Goal: Task Accomplishment & Management: Complete application form

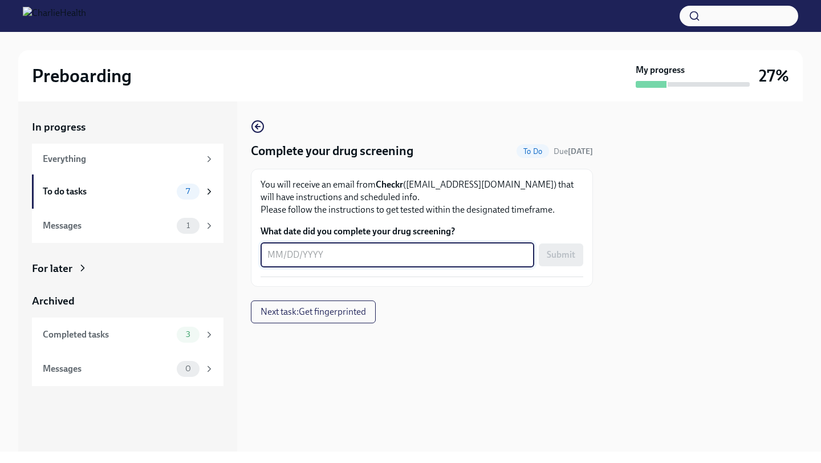
click at [286, 260] on textarea "What date did you complete your drug screening?" at bounding box center [397, 255] width 260 height 14
type textarea "[DATE]"
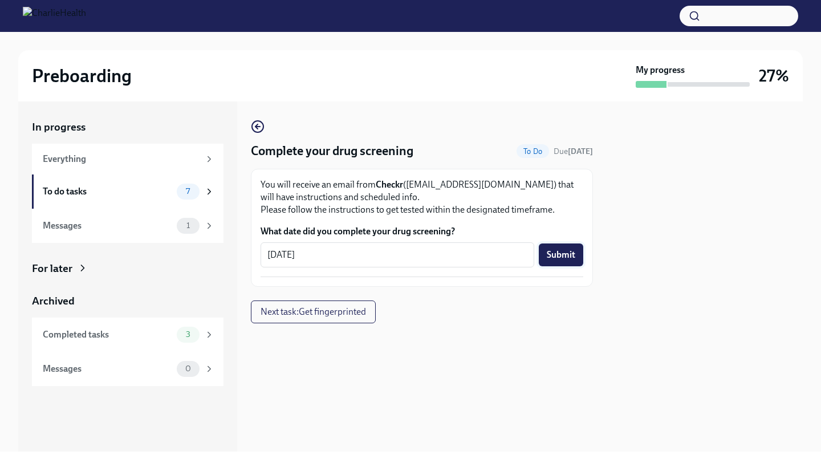
click at [559, 259] on span "Submit" at bounding box center [561, 254] width 28 height 11
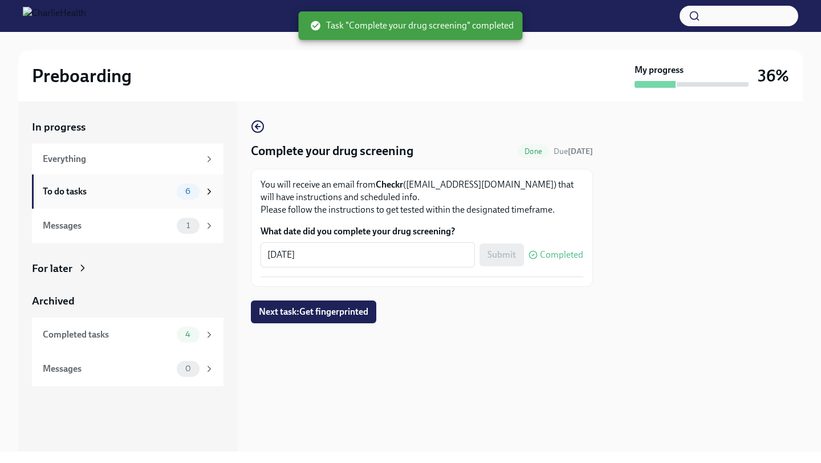
click at [104, 195] on div "To do tasks" at bounding box center [107, 191] width 129 height 13
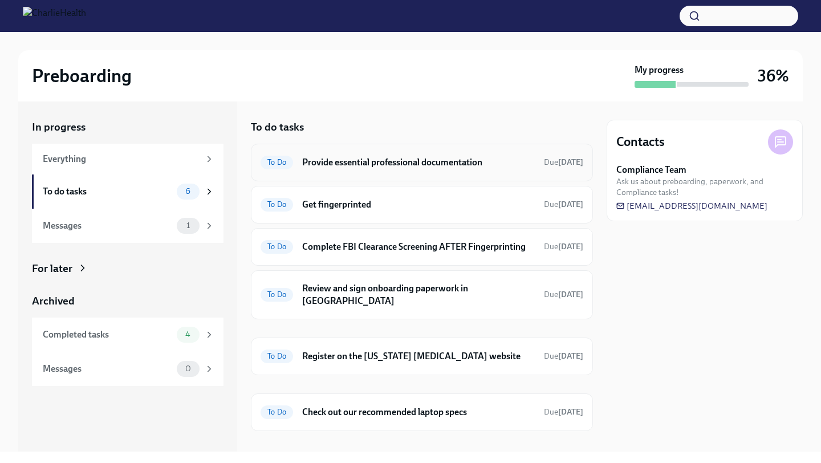
click at [413, 165] on h6 "Provide essential professional documentation" at bounding box center [418, 162] width 233 height 13
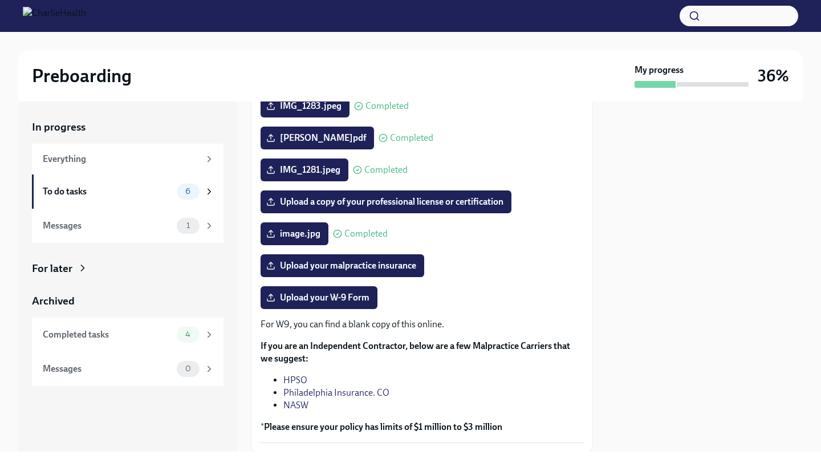
scroll to position [226, 0]
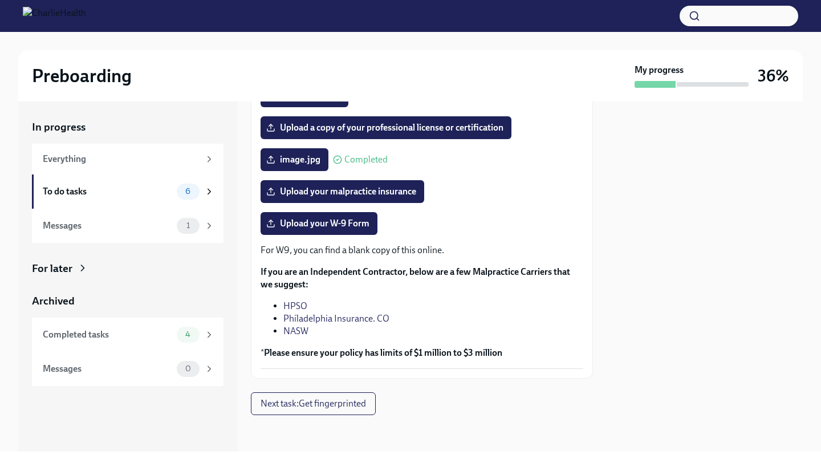
click at [299, 307] on link "HPSO" at bounding box center [295, 305] width 24 height 11
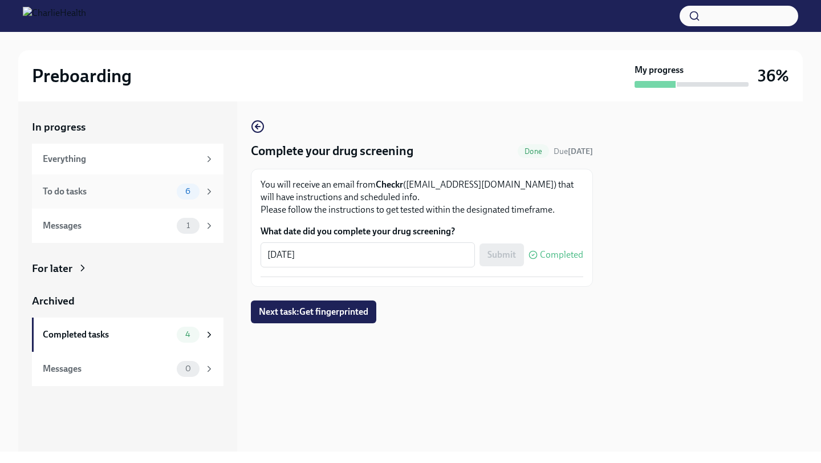
click at [99, 193] on div "To do tasks" at bounding box center [107, 191] width 129 height 13
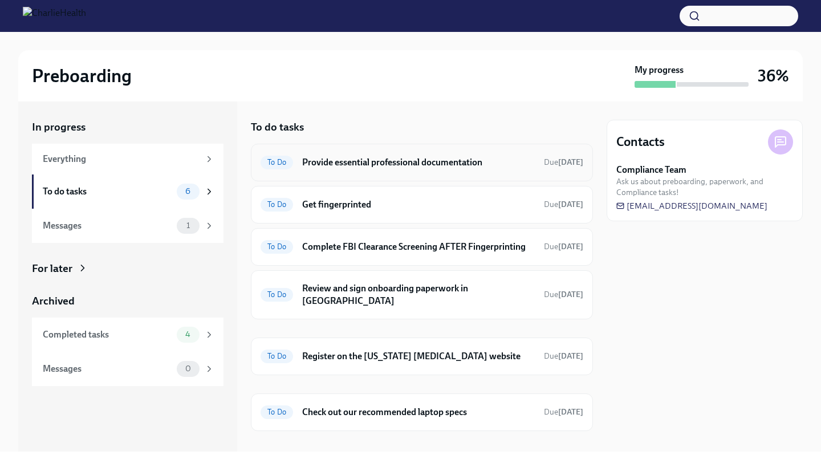
click at [349, 166] on h6 "Provide essential professional documentation" at bounding box center [418, 162] width 233 height 13
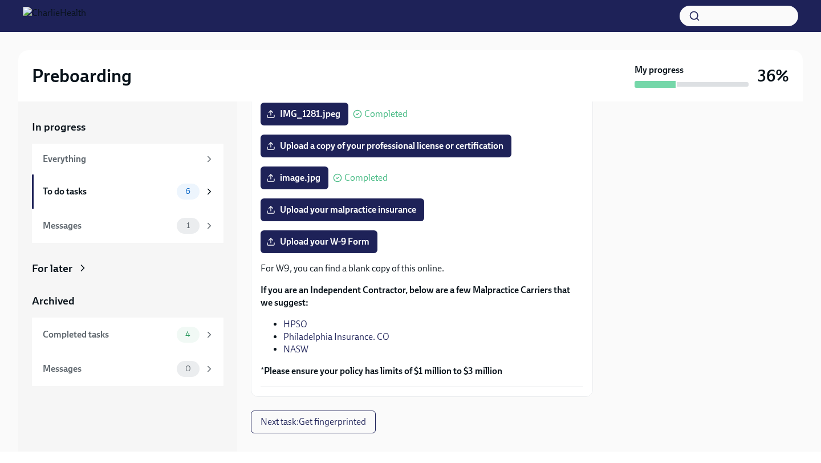
scroll to position [226, 0]
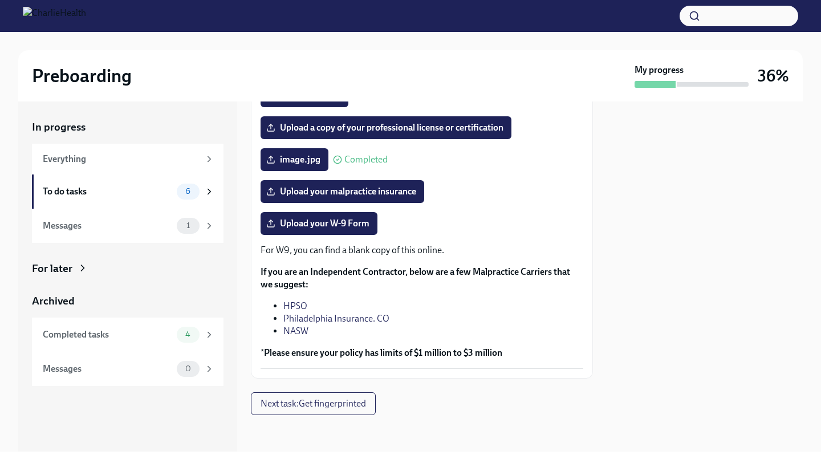
click at [360, 320] on link "Philadelphia Insurance. CO" at bounding box center [336, 318] width 106 height 11
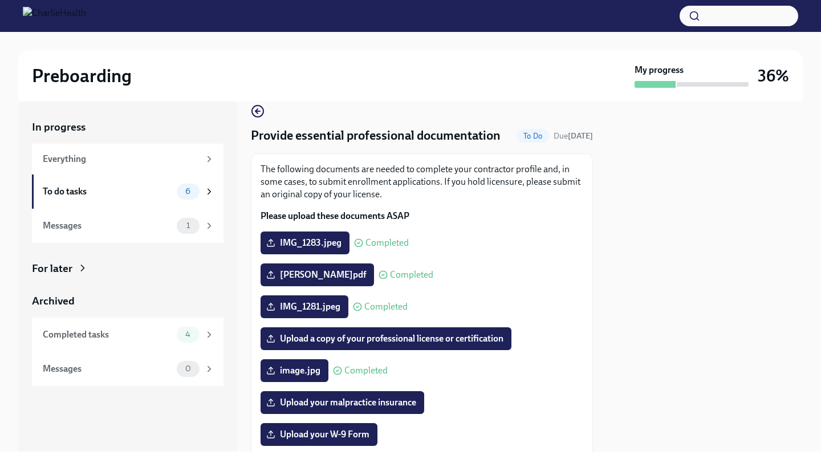
scroll to position [0, 0]
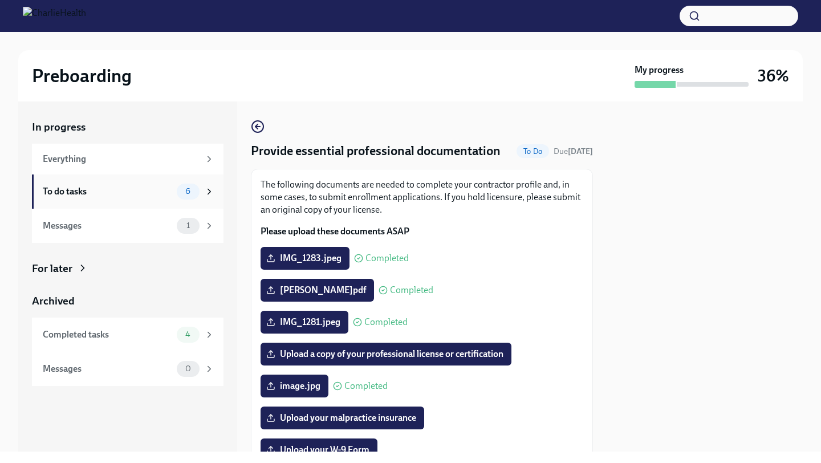
click at [99, 193] on div "To do tasks" at bounding box center [107, 191] width 129 height 13
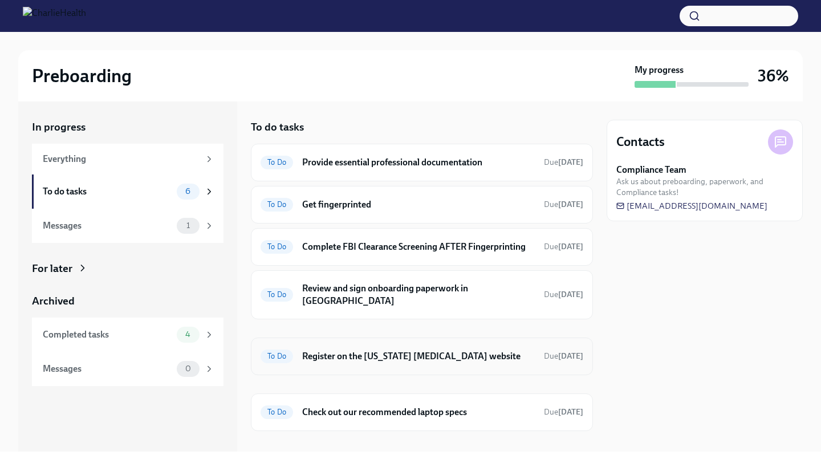
click at [389, 350] on h6 "Register on the [US_STATE] [MEDICAL_DATA] website" at bounding box center [418, 356] width 233 height 13
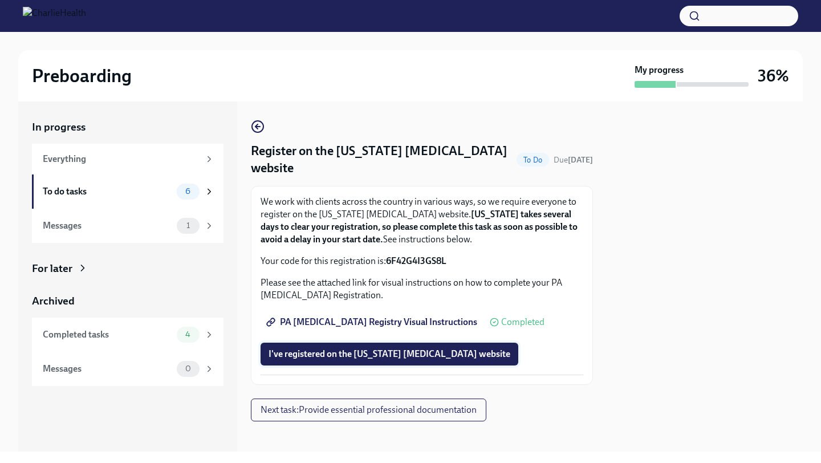
click at [394, 357] on span "I've registered on the Pennsylvania Child Abuse website" at bounding box center [389, 353] width 242 height 11
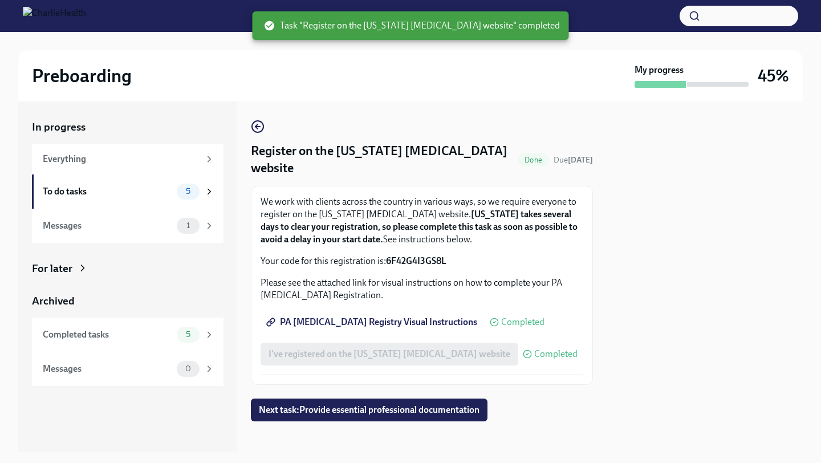
click at [534, 356] on span "Completed" at bounding box center [555, 353] width 43 height 9
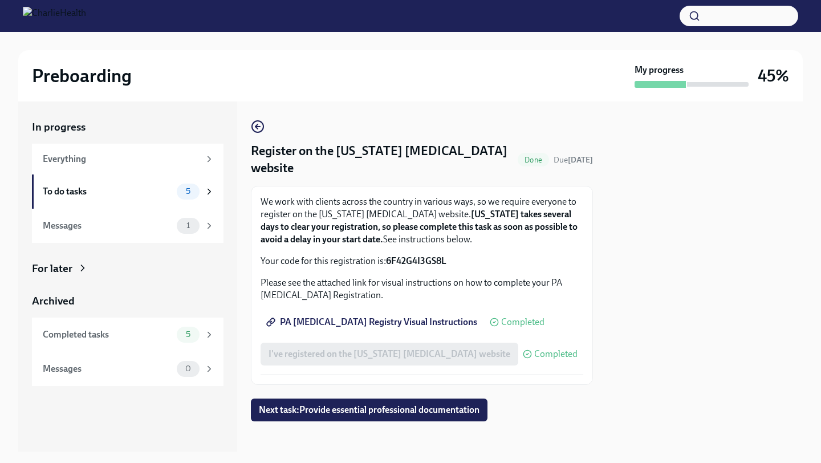
click at [364, 324] on span "PA Child Abuse Registry Visual Instructions" at bounding box center [372, 321] width 209 height 11
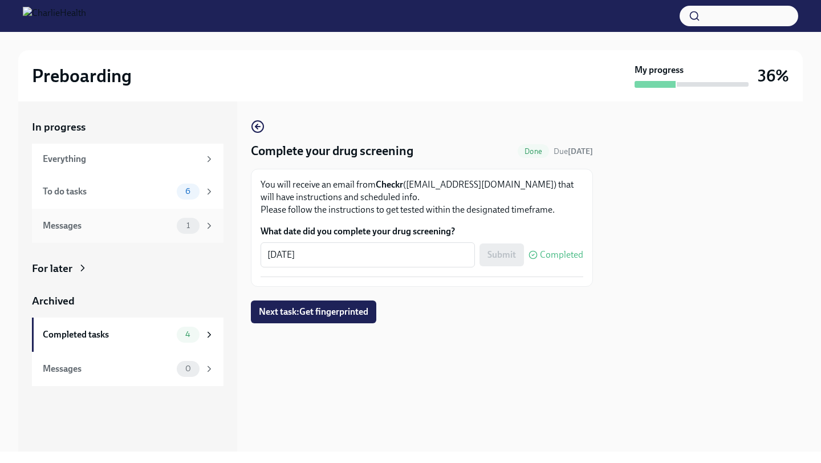
click at [112, 229] on div "Messages" at bounding box center [107, 225] width 129 height 13
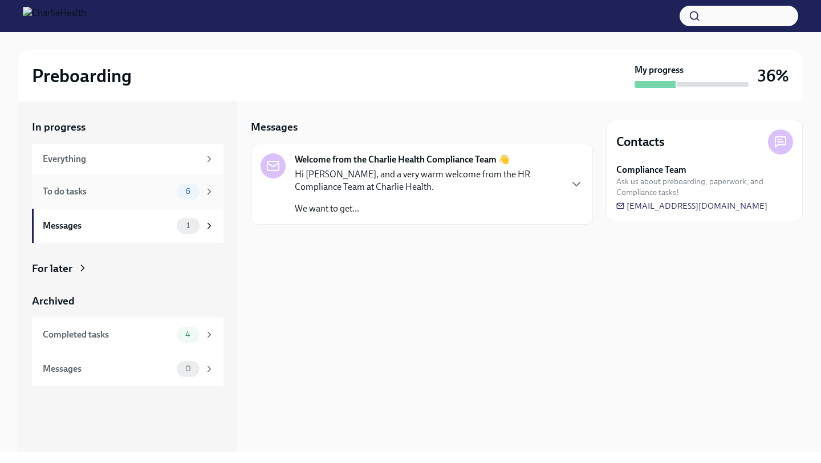
click at [104, 196] on div "To do tasks" at bounding box center [107, 191] width 129 height 13
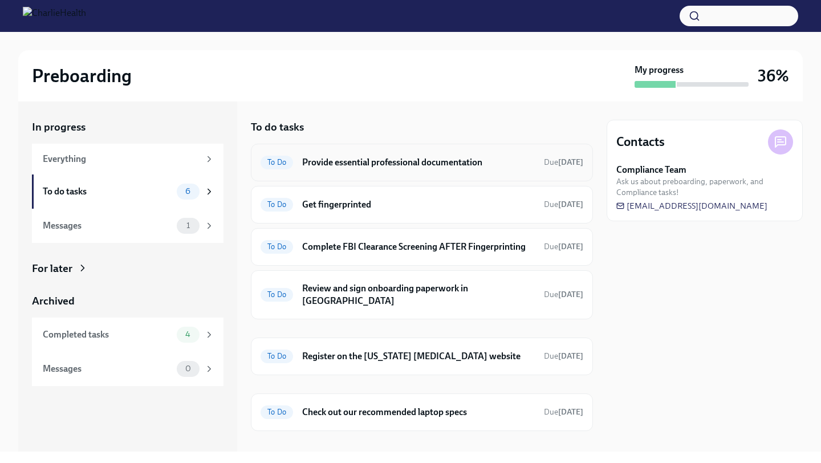
click at [356, 168] on h6 "Provide essential professional documentation" at bounding box center [418, 162] width 233 height 13
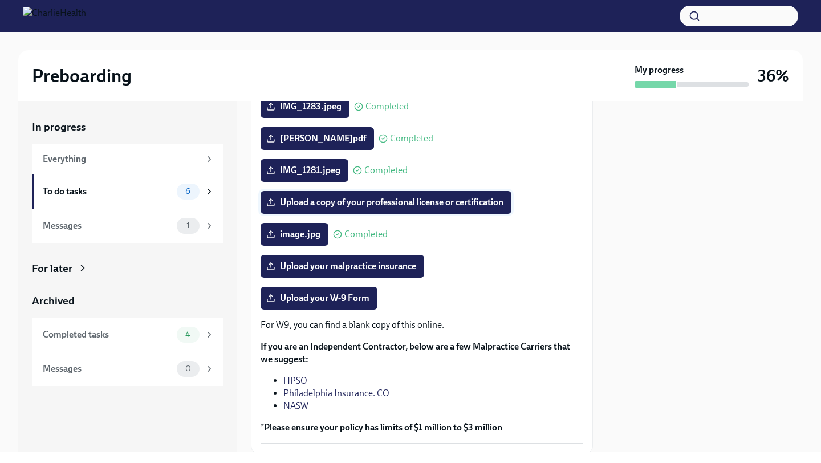
scroll to position [163, 0]
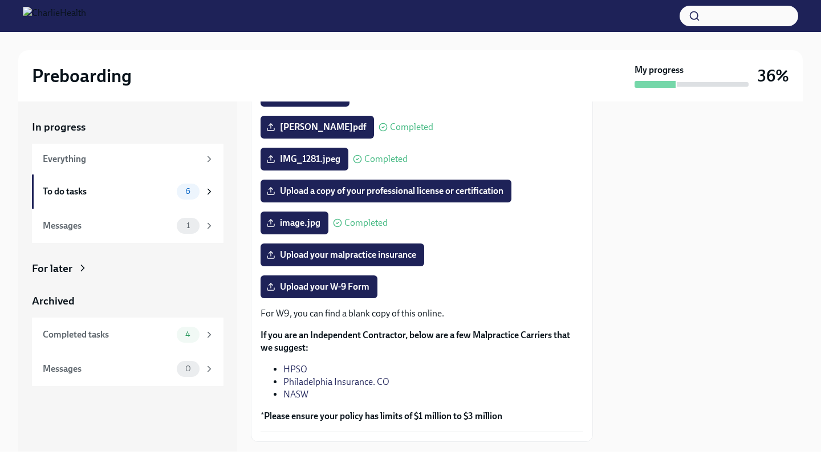
click at [298, 393] on link "NASW" at bounding box center [295, 394] width 25 height 11
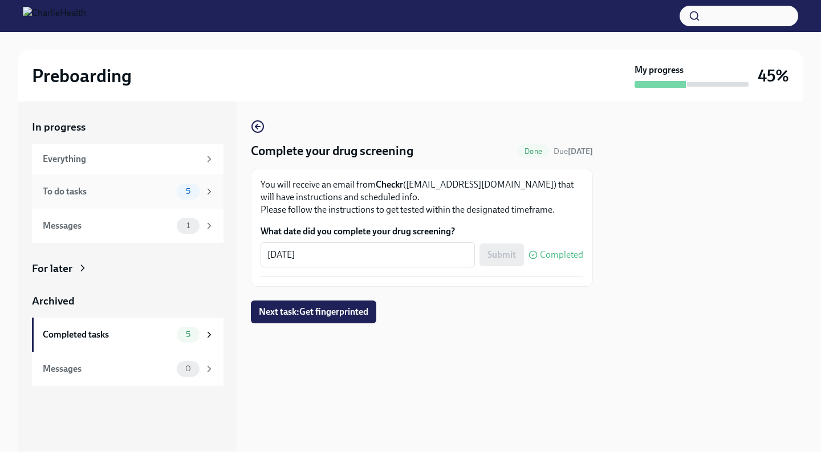
click at [137, 189] on div "To do tasks" at bounding box center [107, 191] width 129 height 13
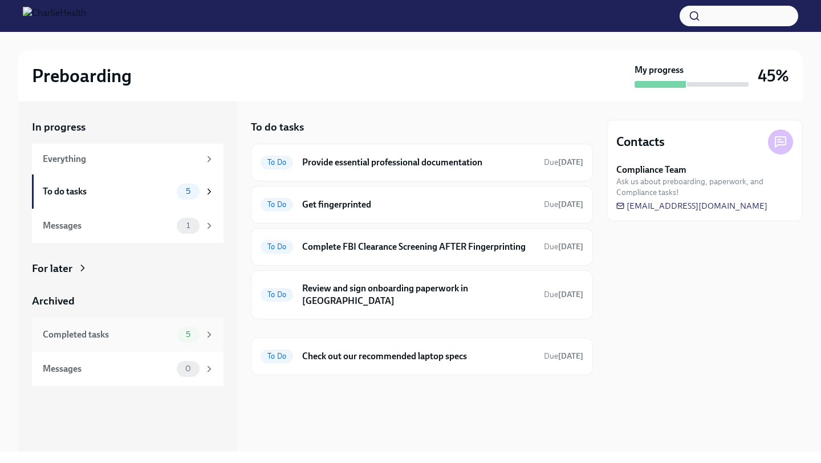
click at [126, 333] on div "Completed tasks" at bounding box center [107, 334] width 129 height 13
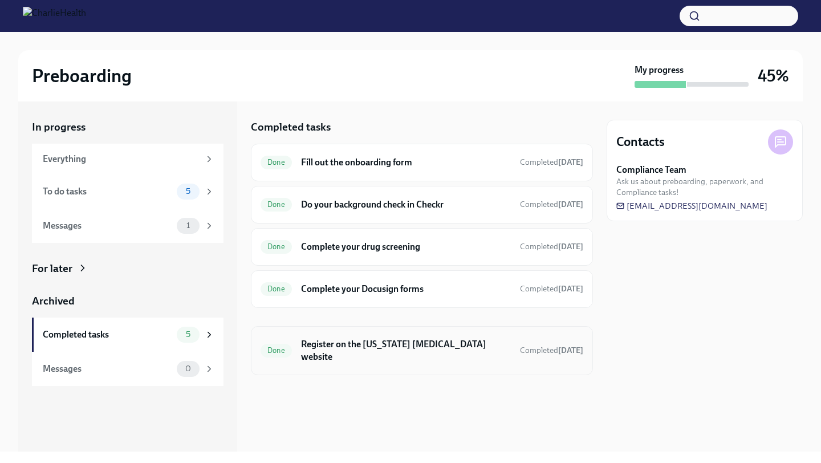
click at [351, 346] on h6 "Register on the [US_STATE] [MEDICAL_DATA] website" at bounding box center [406, 350] width 210 height 25
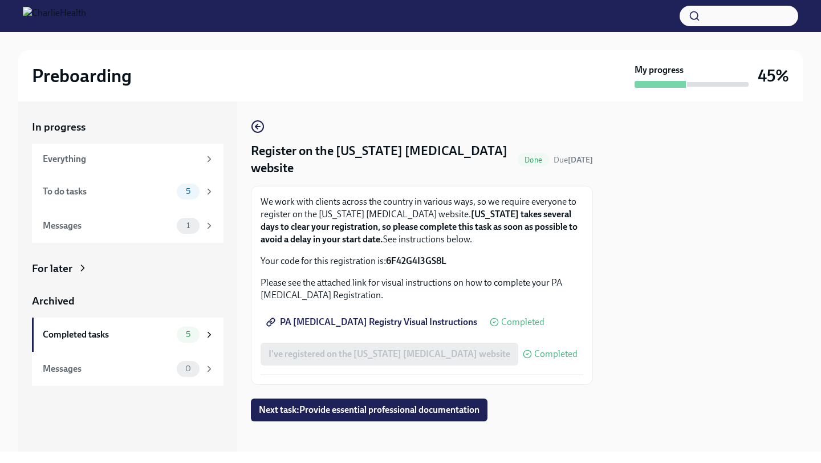
click at [353, 321] on span "PA [MEDICAL_DATA] Registry Visual Instructions" at bounding box center [372, 321] width 209 height 11
click at [165, 187] on div "To do tasks" at bounding box center [107, 191] width 129 height 13
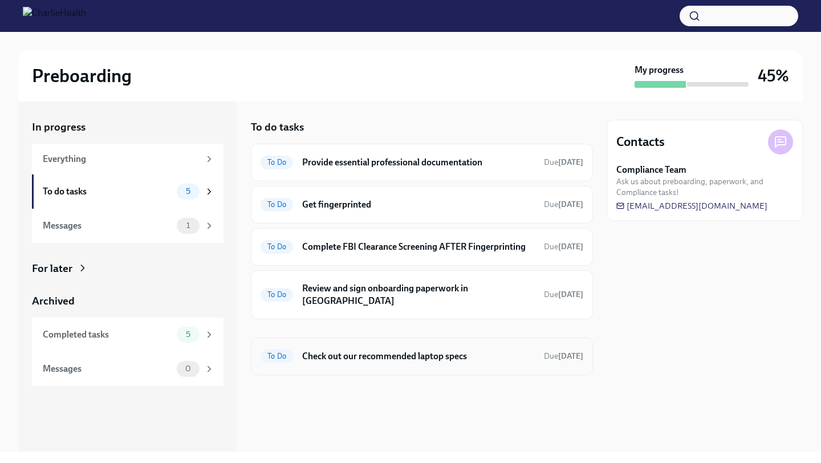
click at [394, 350] on h6 "Check out our recommended laptop specs" at bounding box center [418, 356] width 233 height 13
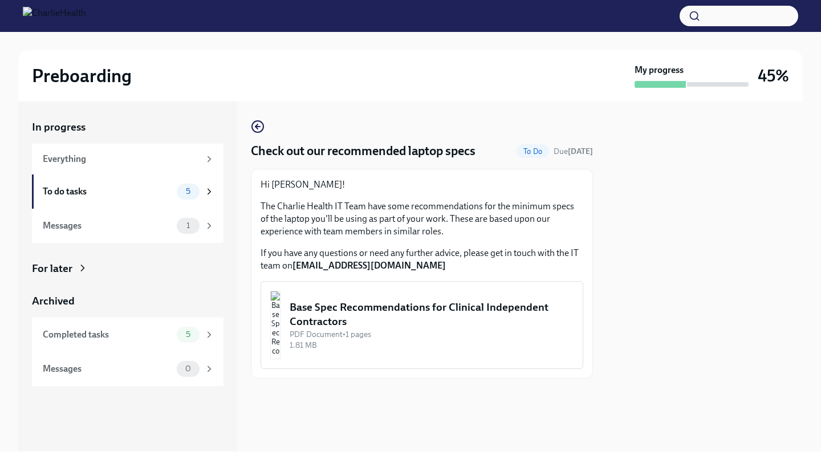
click at [401, 324] on div "Base Spec Recommendations for Clinical Independent Contractors" at bounding box center [432, 314] width 284 height 29
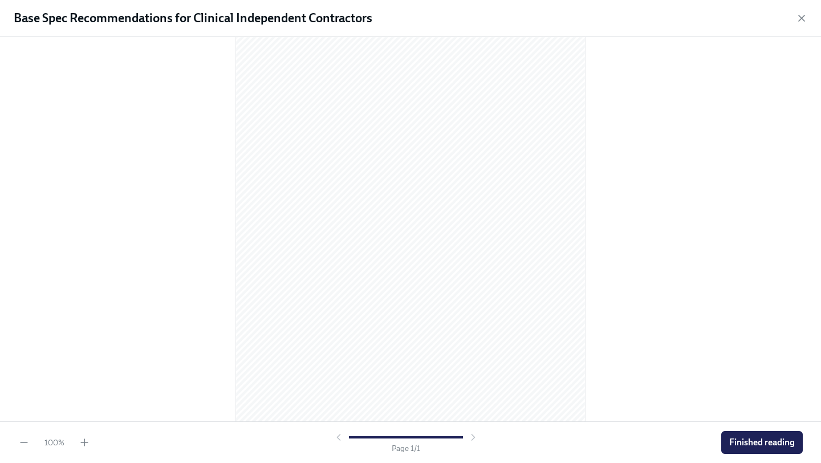
scroll to position [87, 0]
click at [736, 443] on span "Finished reading" at bounding box center [762, 442] width 66 height 11
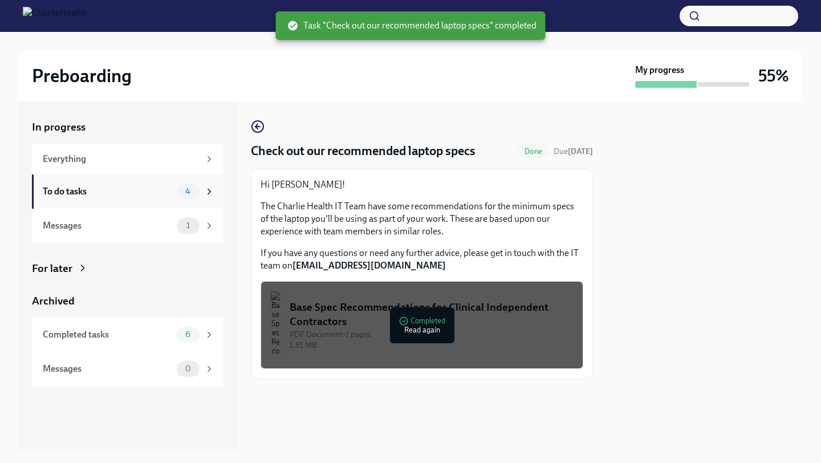
click at [147, 194] on div "To do tasks" at bounding box center [107, 191] width 129 height 13
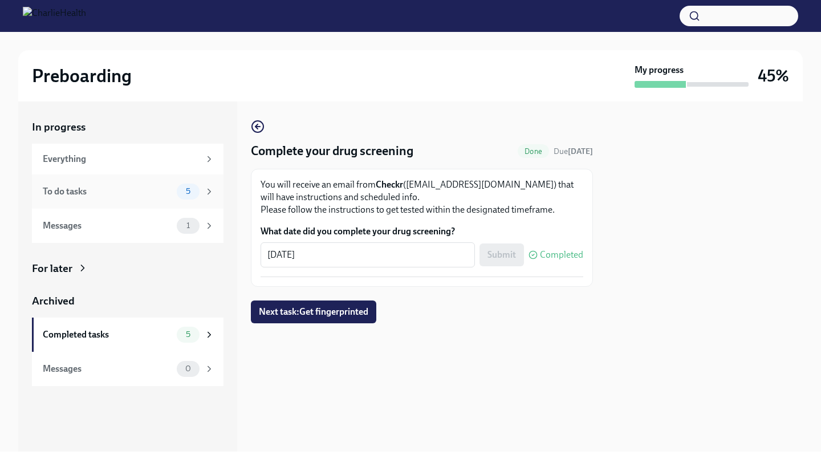
click at [100, 197] on div "To do tasks" at bounding box center [107, 191] width 129 height 13
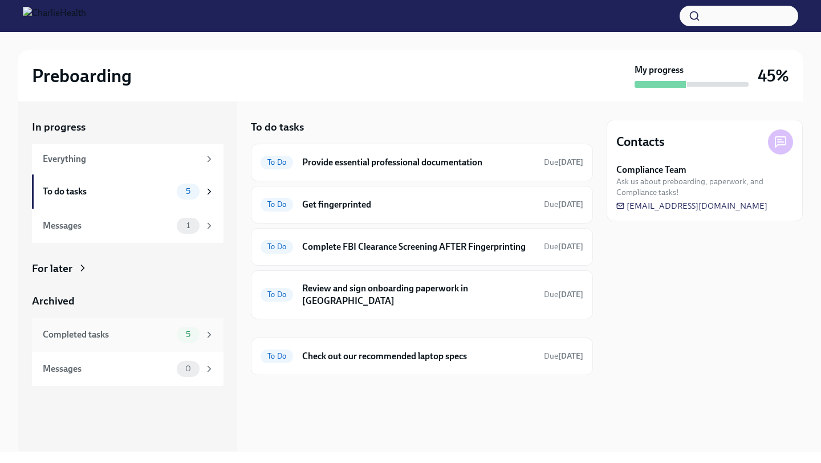
click at [113, 340] on div "Completed tasks" at bounding box center [107, 334] width 129 height 13
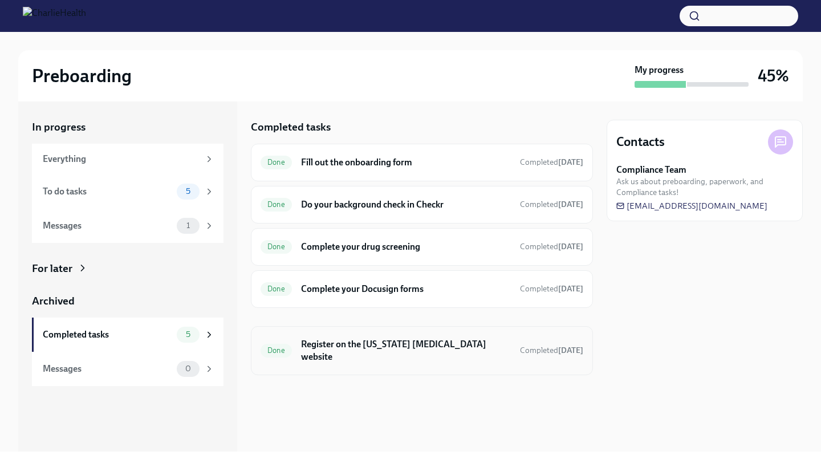
click at [327, 345] on h6 "Register on the [US_STATE] [MEDICAL_DATA] website" at bounding box center [406, 350] width 210 height 25
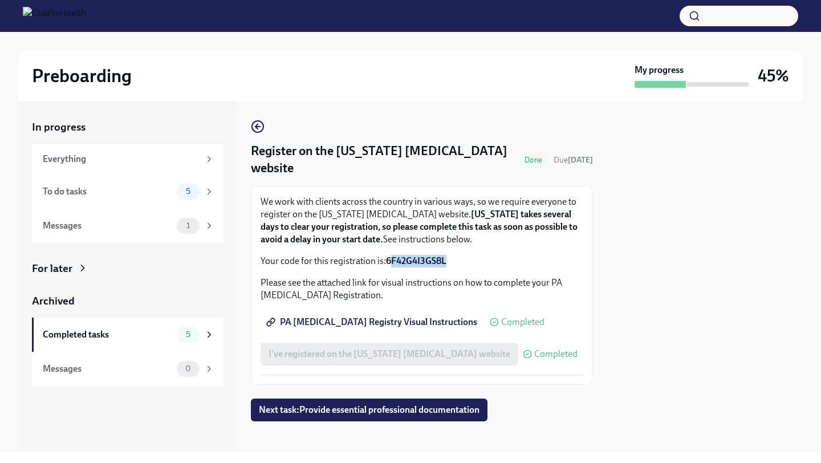
drag, startPoint x: 450, startPoint y: 260, endPoint x: 391, endPoint y: 260, distance: 58.7
click at [390, 260] on p "Your code for this registration is: 6F42G4I3GS8L" at bounding box center [421, 261] width 323 height 13
click at [391, 260] on strong "6F42G4I3GS8L" at bounding box center [416, 260] width 60 height 11
click at [140, 196] on div "To do tasks" at bounding box center [107, 191] width 129 height 13
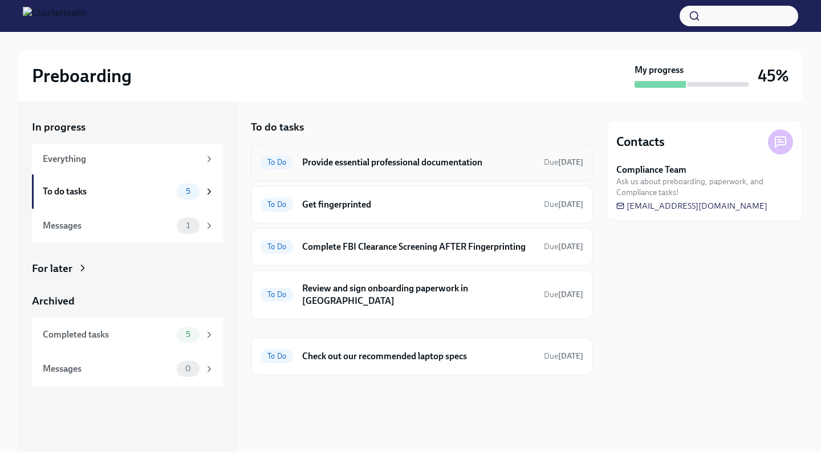
click at [400, 162] on h6 "Provide essential professional documentation" at bounding box center [418, 162] width 233 height 13
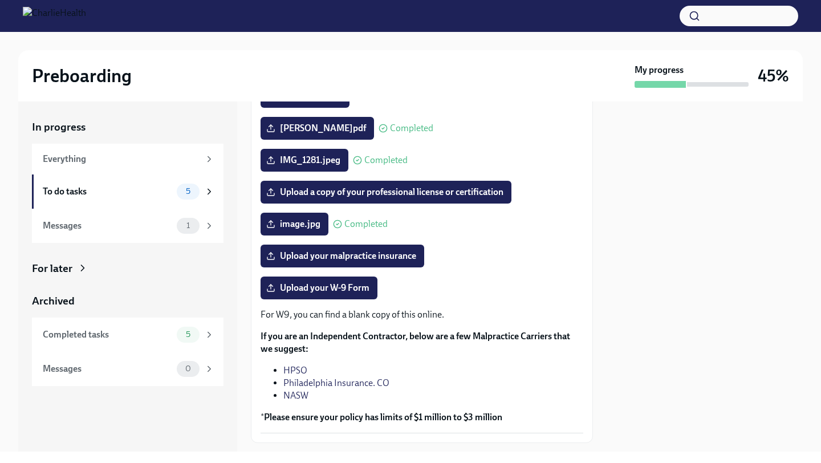
scroll to position [168, 0]
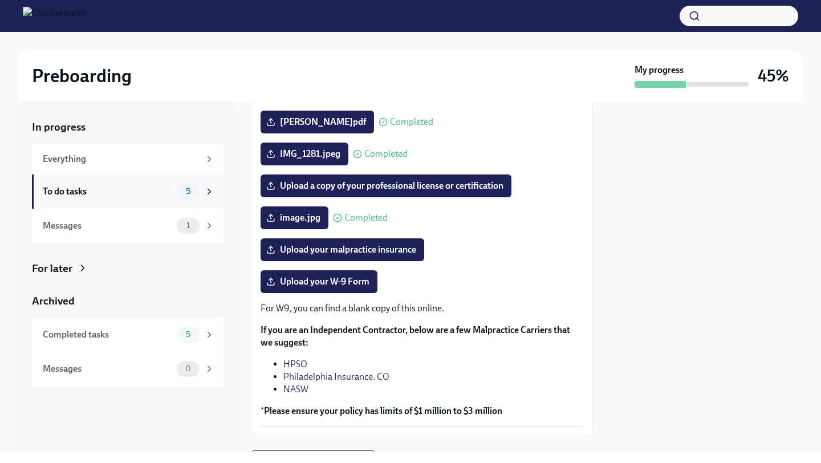
click at [109, 198] on div "To do tasks 5" at bounding box center [129, 192] width 172 height 16
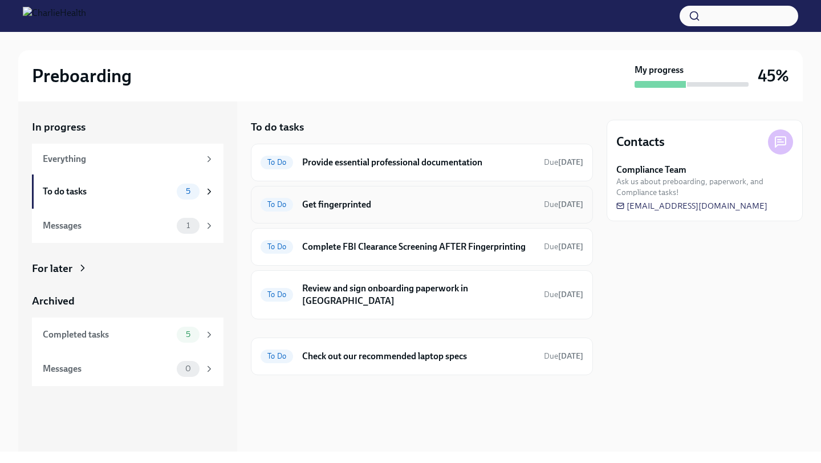
click at [386, 212] on div "To Do Get fingerprinted Due [DATE]" at bounding box center [421, 205] width 323 height 18
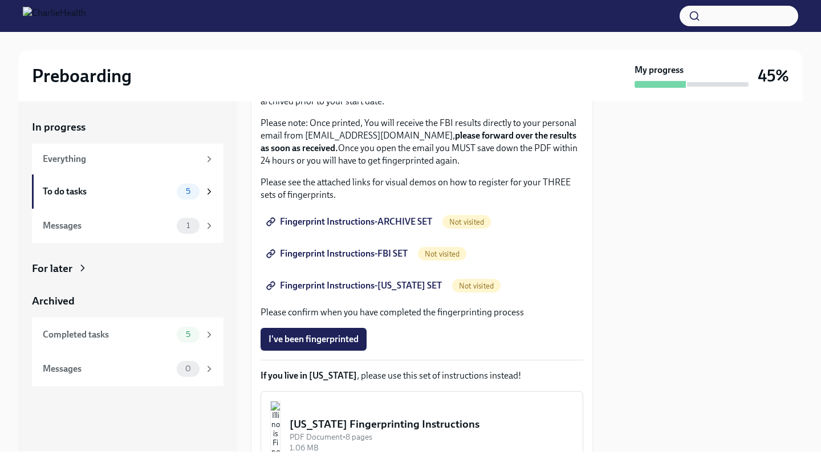
scroll to position [127, 0]
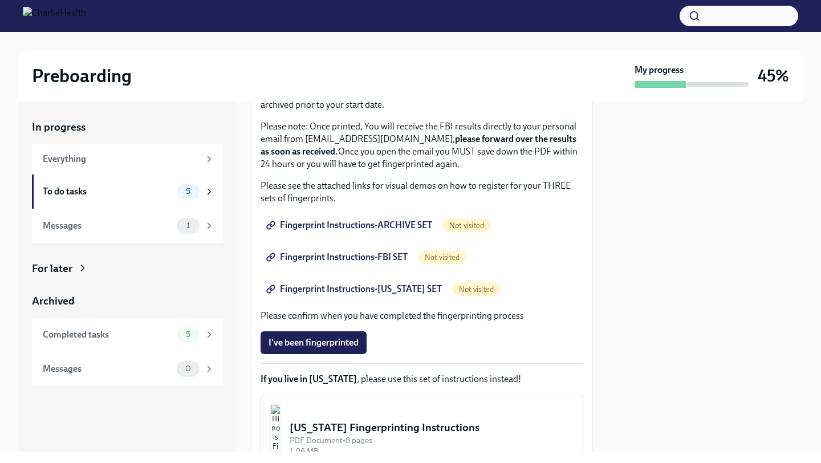
click at [376, 227] on span "Fingerprint Instructions-ARCHIVE SET" at bounding box center [350, 224] width 164 height 11
